Goal: Transaction & Acquisition: Purchase product/service

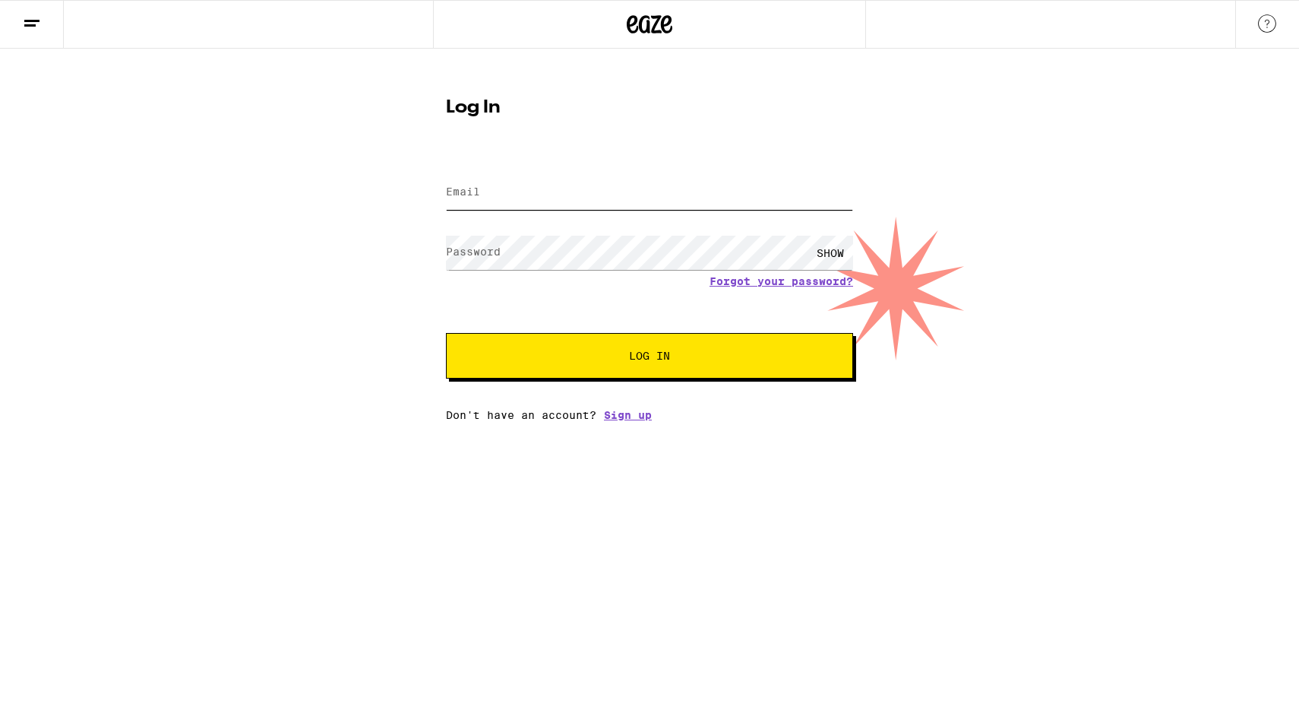
click at [480, 192] on input "Email" at bounding box center [649, 193] width 407 height 34
type input "c"
type input "[EMAIL_ADDRESS][DOMAIN_NAME]"
click at [252, 281] on div "Log In Email Email [EMAIL_ADDRESS][DOMAIN_NAME] Password Password SHOW Forgot y…" at bounding box center [649, 235] width 1299 height 372
click at [516, 350] on button "Log In" at bounding box center [649, 356] width 407 height 46
